Goal: Task Accomplishment & Management: Complete application form

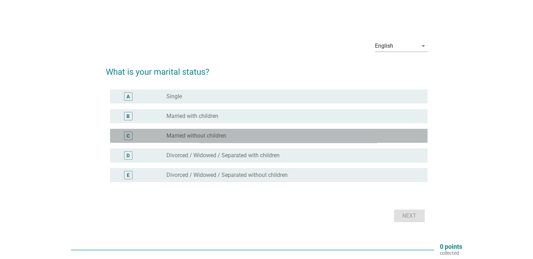
click at [205, 136] on label "Married without children" at bounding box center [197, 135] width 60 height 7
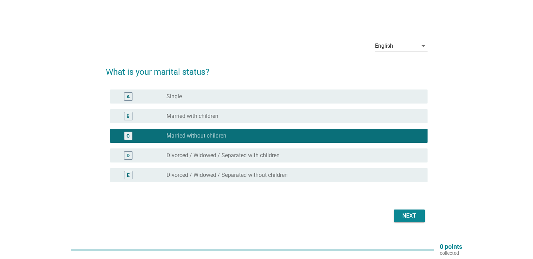
click at [207, 117] on label "Married with children" at bounding box center [193, 116] width 52 height 7
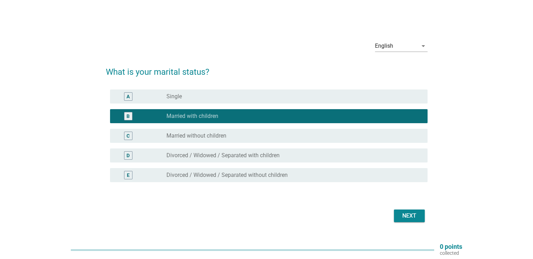
click at [406, 215] on div "Next" at bounding box center [410, 215] width 20 height 8
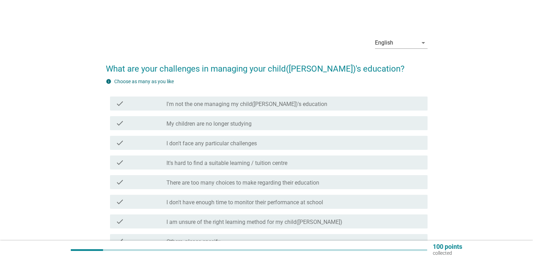
click at [310, 182] on label "There are too many choices to make regarding their education" at bounding box center [243, 182] width 153 height 7
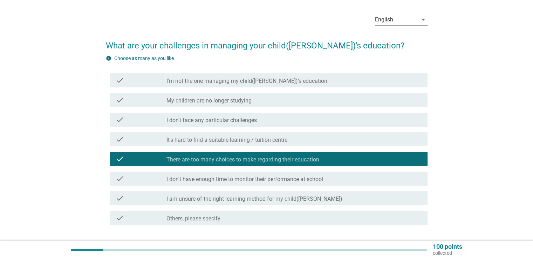
scroll to position [70, 0]
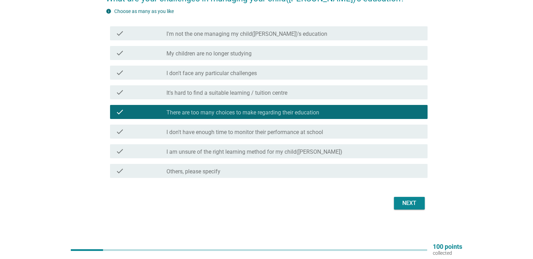
click at [411, 205] on div "Next" at bounding box center [410, 203] width 20 height 8
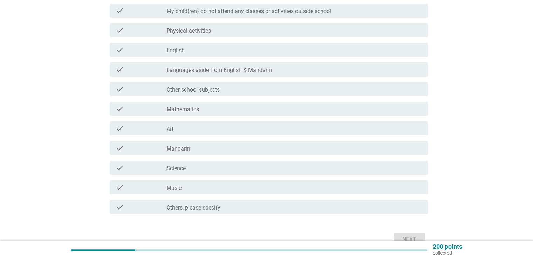
scroll to position [105, 0]
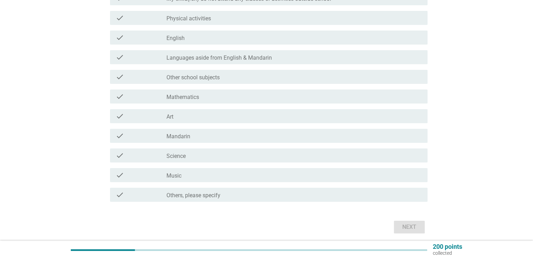
click at [288, 159] on div "check_box_outline_blank Science" at bounding box center [294, 155] width 255 height 8
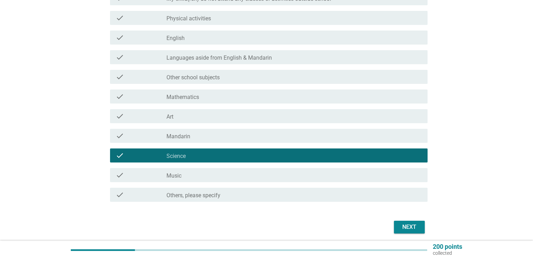
click at [251, 96] on div "check_box_outline_blank Mathematics" at bounding box center [294, 96] width 255 height 8
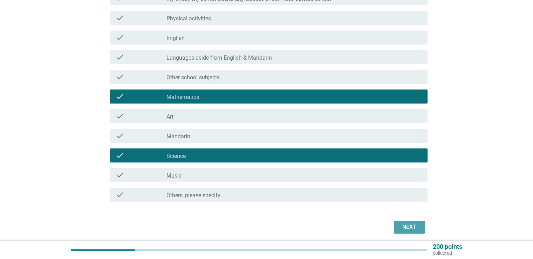
click at [411, 226] on div "Next" at bounding box center [410, 227] width 20 height 8
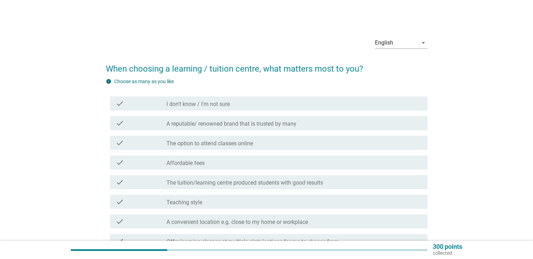
click at [305, 125] on div "check_box_outline_blank A reputable/ renowned brand that is trusted by many" at bounding box center [294, 123] width 255 height 8
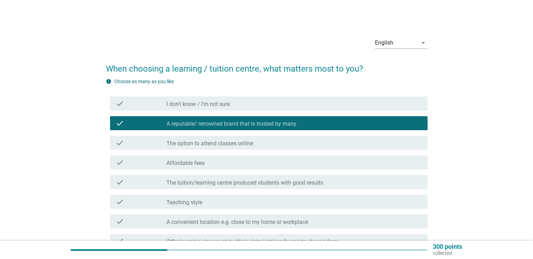
click at [295, 168] on div "check check_box_outline_blank Affordable fees" at bounding box center [269, 162] width 318 height 14
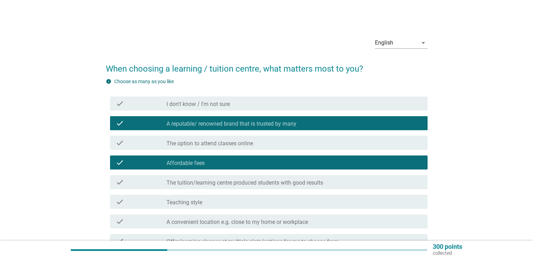
click at [329, 184] on div "check_box_outline_blank The tuition/learning centre produced students with good…" at bounding box center [294, 182] width 255 height 8
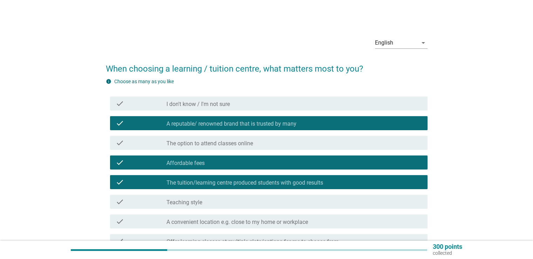
click at [329, 183] on div "check_box_outline_blank The tuition/learning centre produced students with good…" at bounding box center [294, 182] width 255 height 8
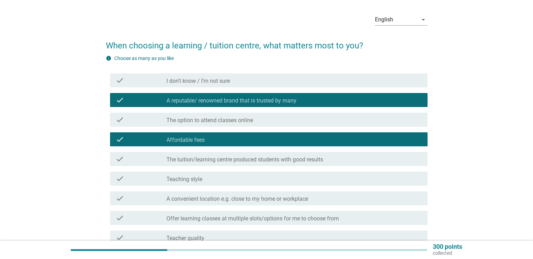
scroll to position [35, 0]
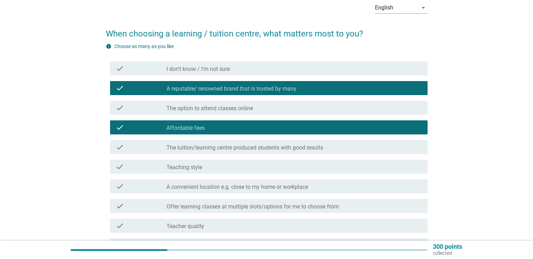
click at [301, 170] on div "check_box_outline_blank Teaching style" at bounding box center [294, 166] width 255 height 8
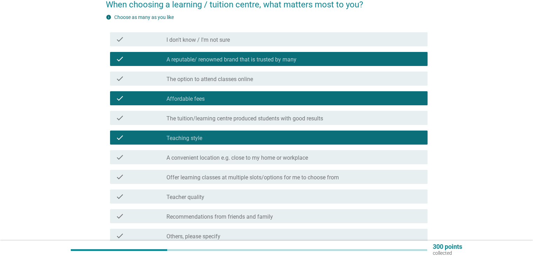
scroll to position [105, 0]
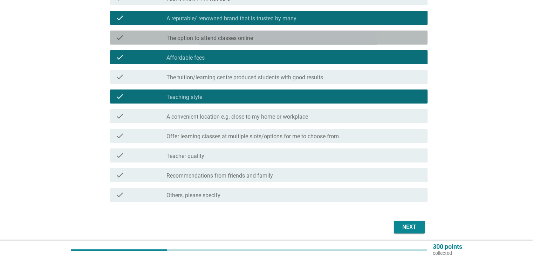
click at [252, 41] on label "The option to attend classes online" at bounding box center [210, 38] width 87 height 7
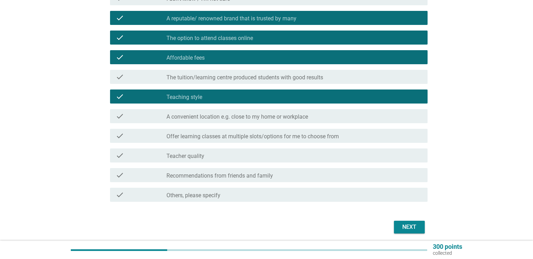
click at [414, 226] on div "Next" at bounding box center [410, 227] width 20 height 8
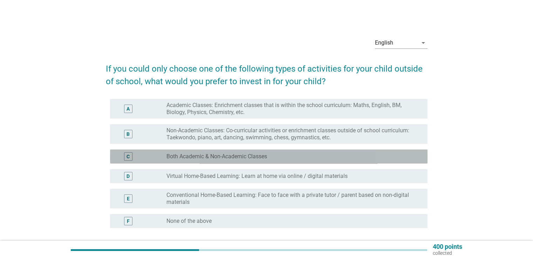
click at [303, 156] on div "radio_button_unchecked Both Academic & Non-Academic Classes" at bounding box center [292, 156] width 250 height 7
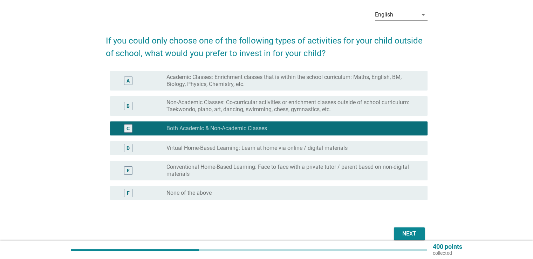
scroll to position [61, 0]
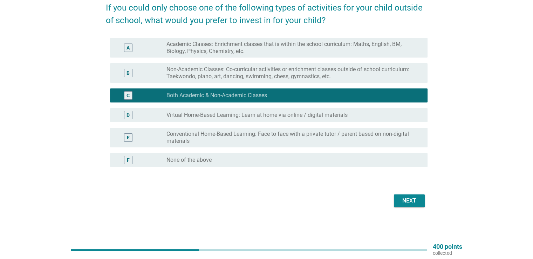
click at [299, 112] on label "Virtual Home-Based Learning: Learn at home via online / digital materials" at bounding box center [257, 115] width 181 height 7
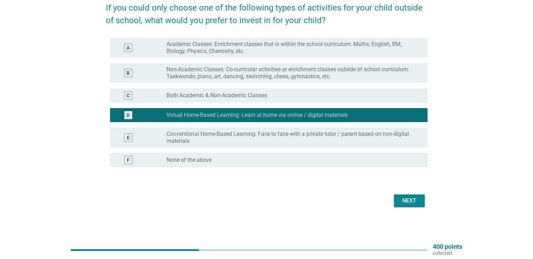
click at [405, 201] on div "Next" at bounding box center [410, 200] width 20 height 8
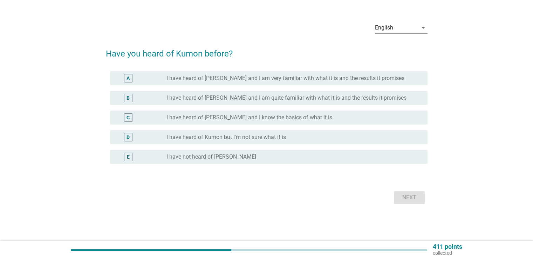
scroll to position [0, 0]
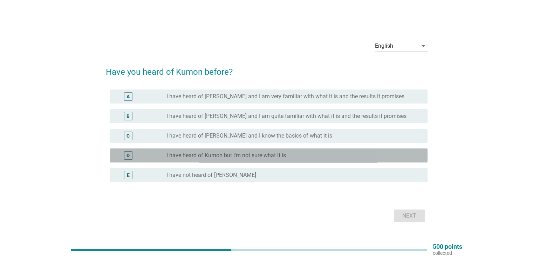
click at [302, 155] on div "radio_button_unchecked I have heard of Kumon but I'm not sure what it is" at bounding box center [292, 155] width 250 height 7
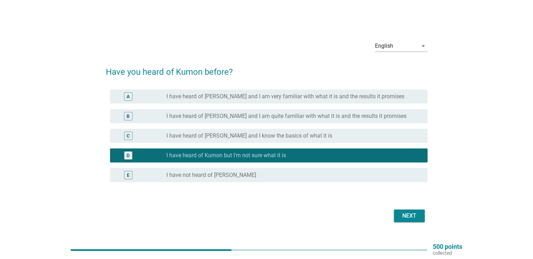
click at [302, 155] on div "radio_button_checked I have heard of Kumon but I'm not sure what it is" at bounding box center [292, 155] width 250 height 7
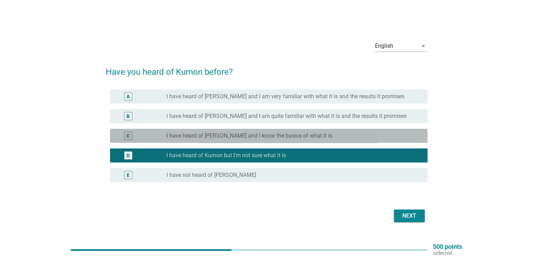
click at [311, 135] on div "radio_button_unchecked I have heard of [PERSON_NAME] and I know the basics of w…" at bounding box center [292, 135] width 250 height 7
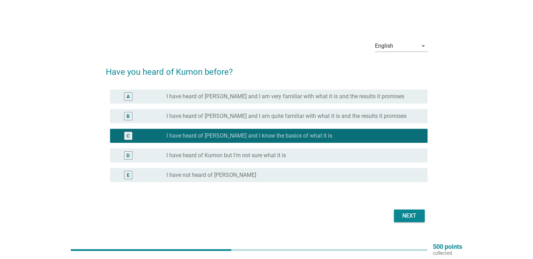
click at [409, 214] on div "Next" at bounding box center [410, 215] width 20 height 8
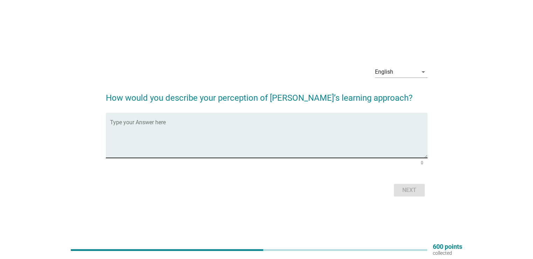
click at [149, 151] on textarea "Type your Answer here" at bounding box center [269, 139] width 318 height 37
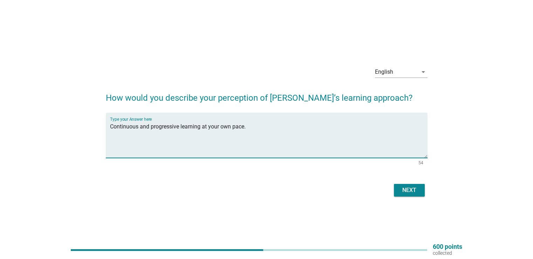
click at [180, 123] on textarea "Continuous and progressive learning at your own pace." at bounding box center [269, 139] width 318 height 37
type textarea "Continuous and progressive learning at your own pace."
click at [406, 188] on div "Next" at bounding box center [410, 190] width 20 height 8
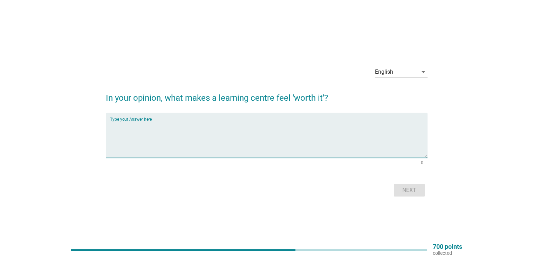
click at [121, 127] on textarea "Type your Answer here" at bounding box center [269, 139] width 318 height 37
type textarea "Teaching method & results."
click at [408, 187] on div "Next" at bounding box center [410, 190] width 20 height 8
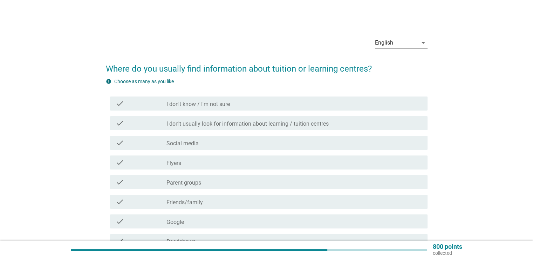
click at [242, 199] on div "check_box_outline_blank Friends/family" at bounding box center [294, 201] width 255 height 8
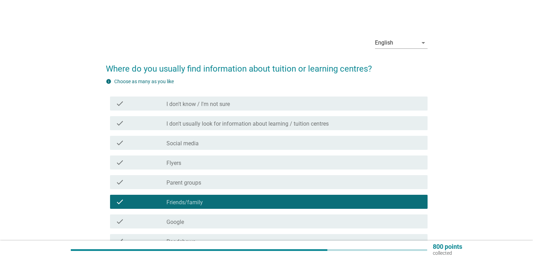
click at [244, 185] on div "check_box_outline_blank Parent groups" at bounding box center [294, 182] width 255 height 8
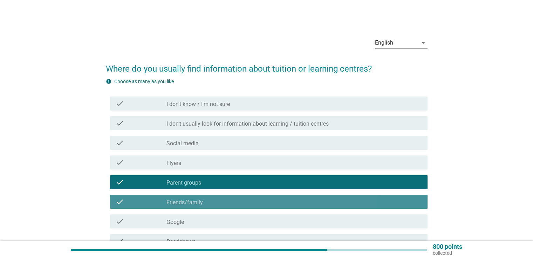
click at [240, 201] on div "check_box_outline_blank Friends/family" at bounding box center [294, 201] width 255 height 8
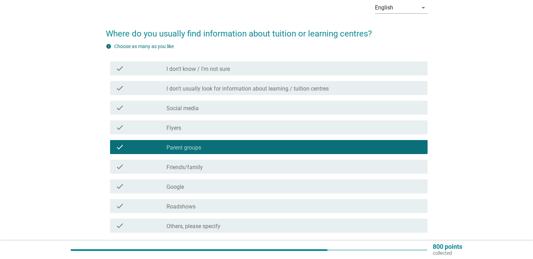
scroll to position [70, 0]
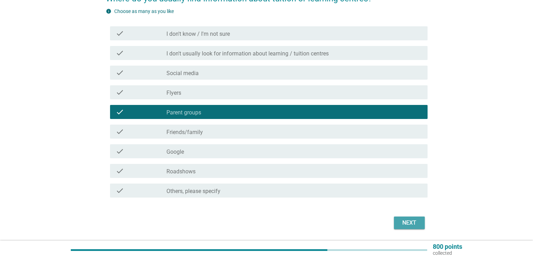
click at [406, 225] on div "Next" at bounding box center [410, 222] width 20 height 8
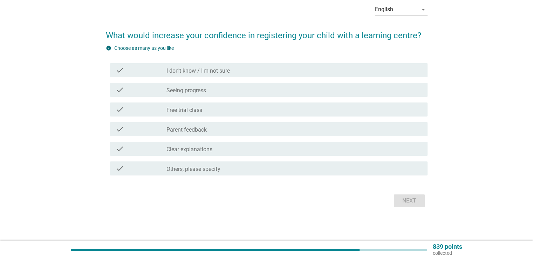
scroll to position [0, 0]
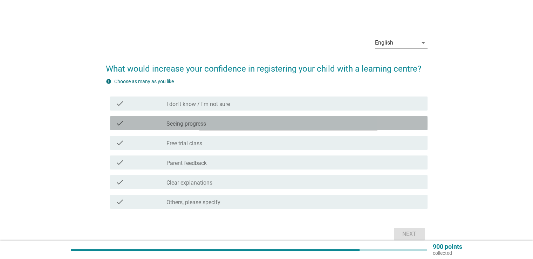
click at [239, 124] on div "check_box_outline_blank Seeing progress" at bounding box center [294, 123] width 255 height 8
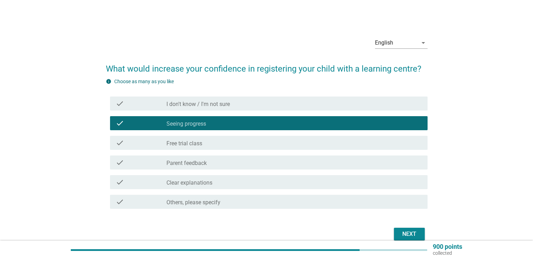
click at [405, 230] on div "Next" at bounding box center [410, 234] width 20 height 8
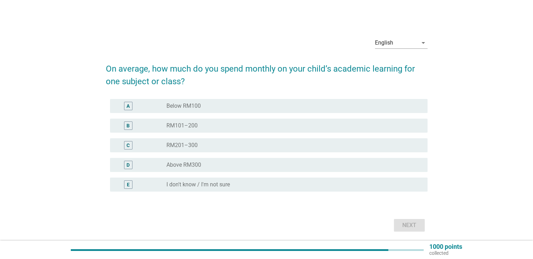
click at [216, 109] on div "radio_button_unchecked Below RM100" at bounding box center [294, 106] width 255 height 8
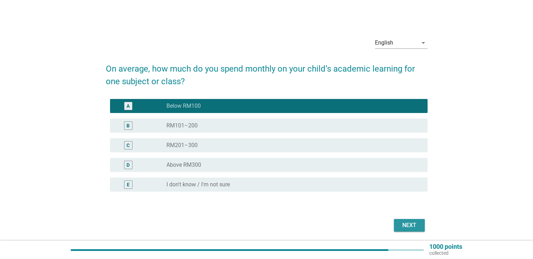
click at [410, 225] on div "Next" at bounding box center [410, 225] width 20 height 8
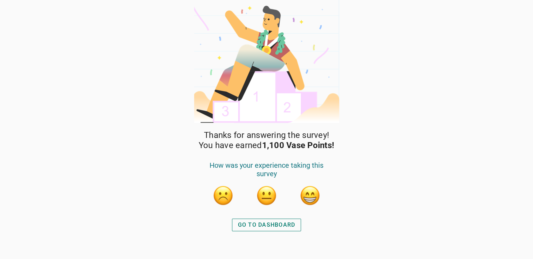
click at [310, 195] on button "button" at bounding box center [310, 195] width 21 height 21
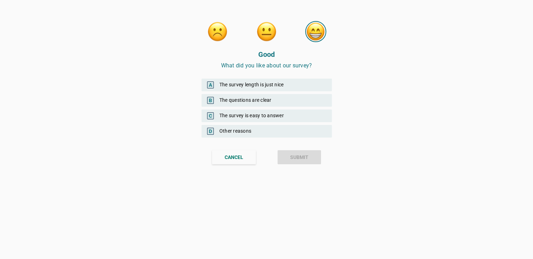
click at [251, 79] on div "A The survey length is just nice" at bounding box center [267, 85] width 130 height 13
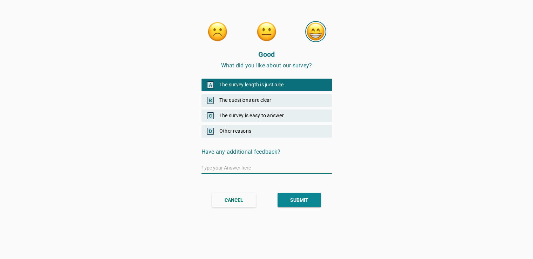
click at [301, 197] on div "SUBMIT" at bounding box center [299, 199] width 18 height 7
